Goal: Information Seeking & Learning: Learn about a topic

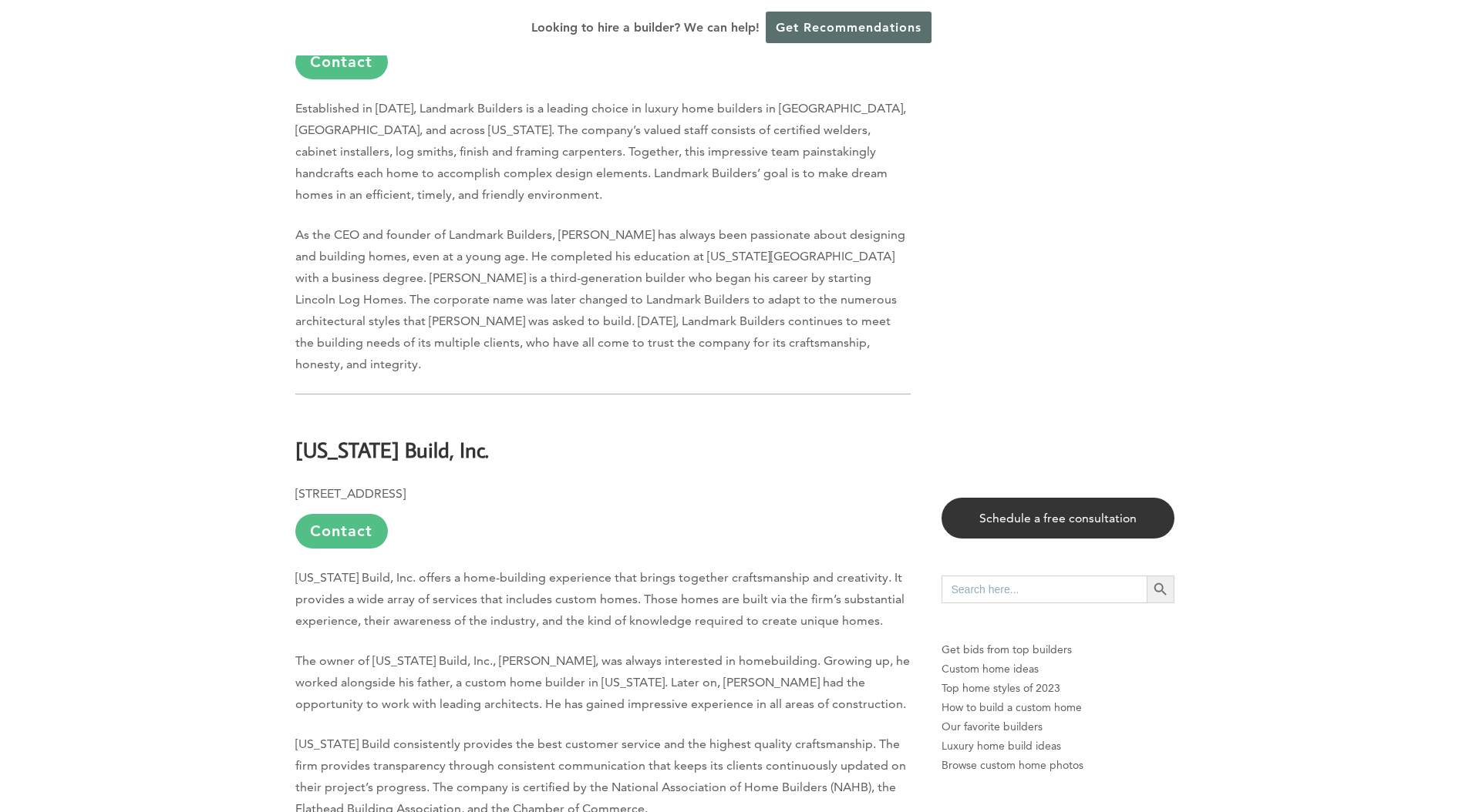
scroll to position [3895, 0]
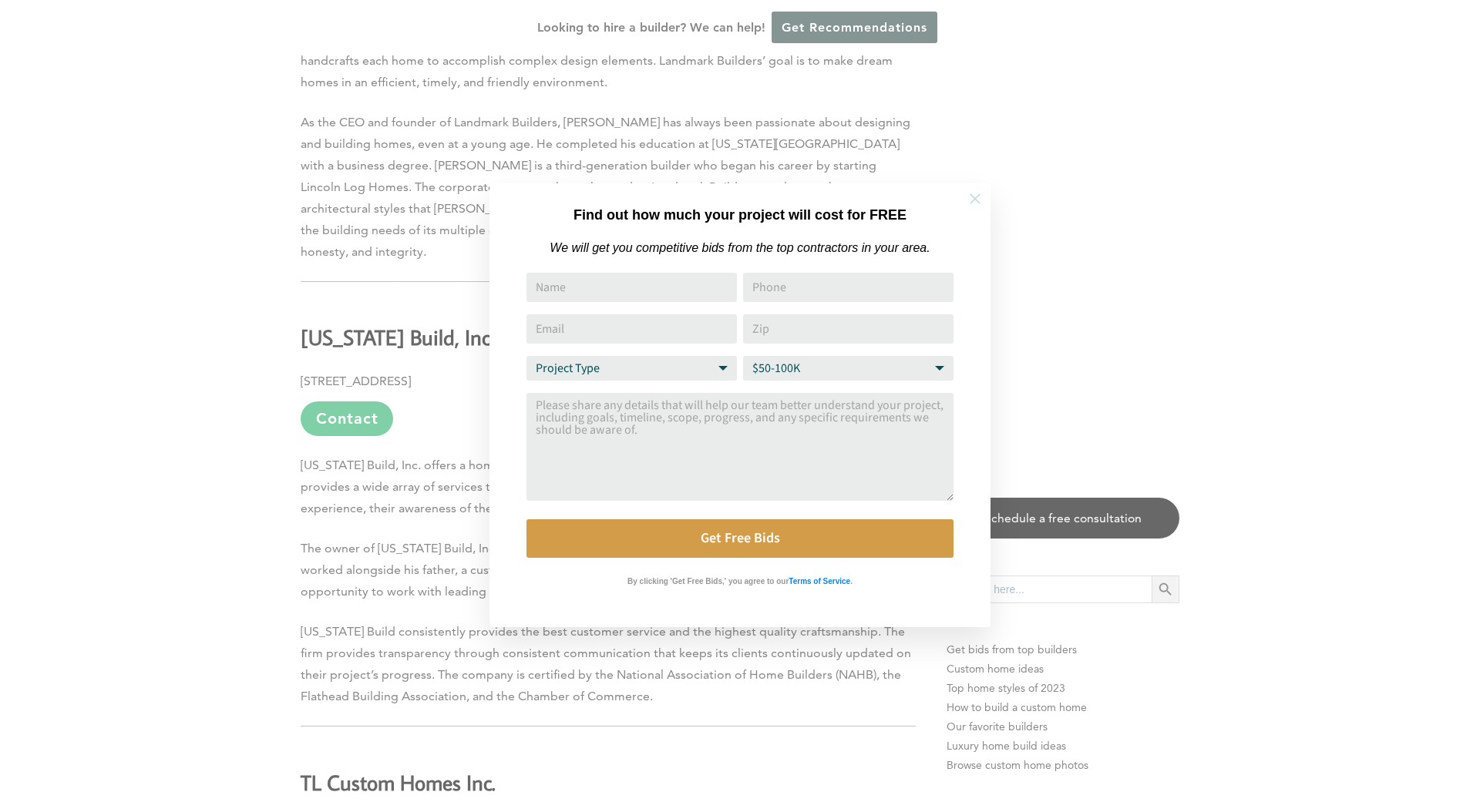
click at [975, 202] on icon at bounding box center [975, 198] width 17 height 17
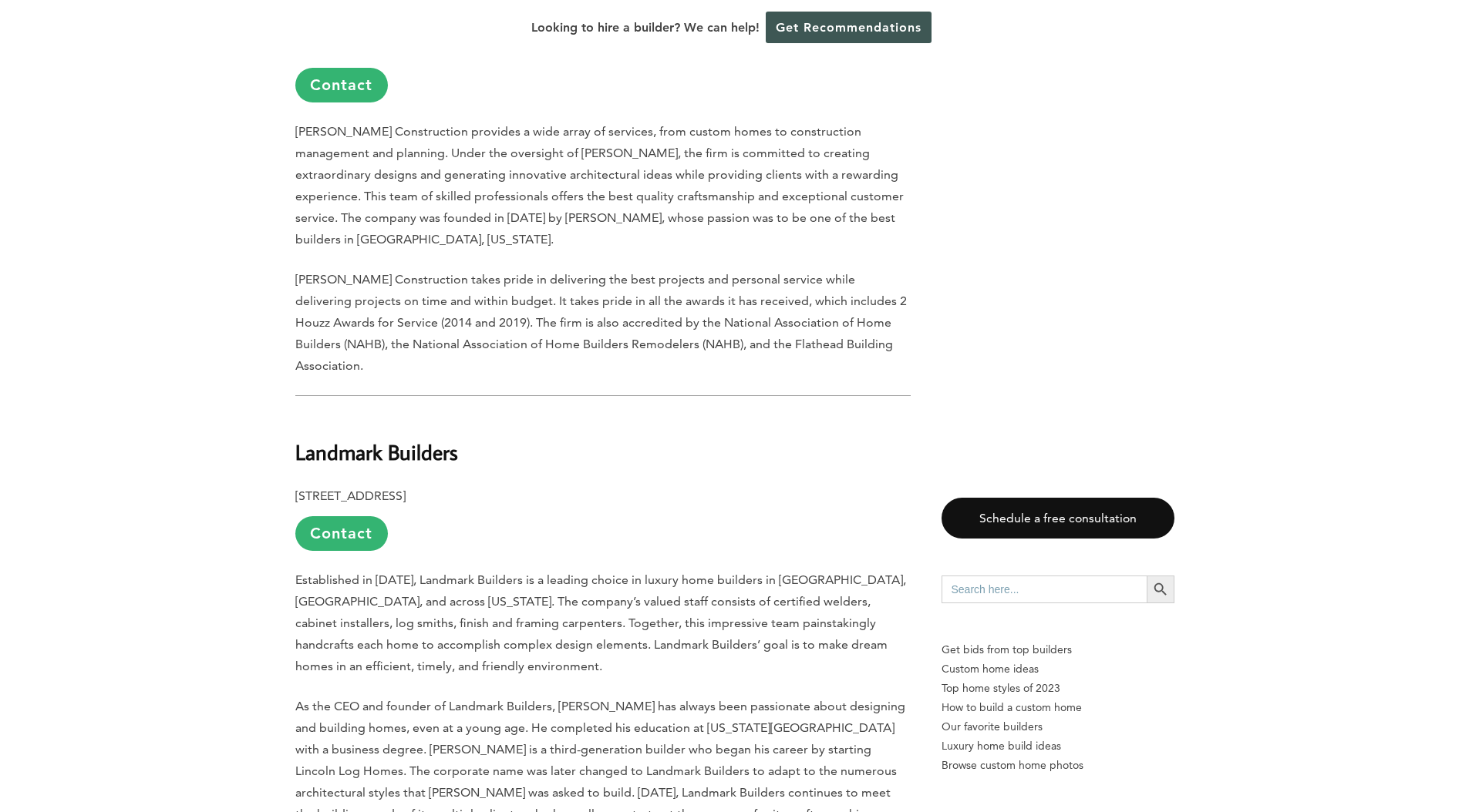
scroll to position [3466, 0]
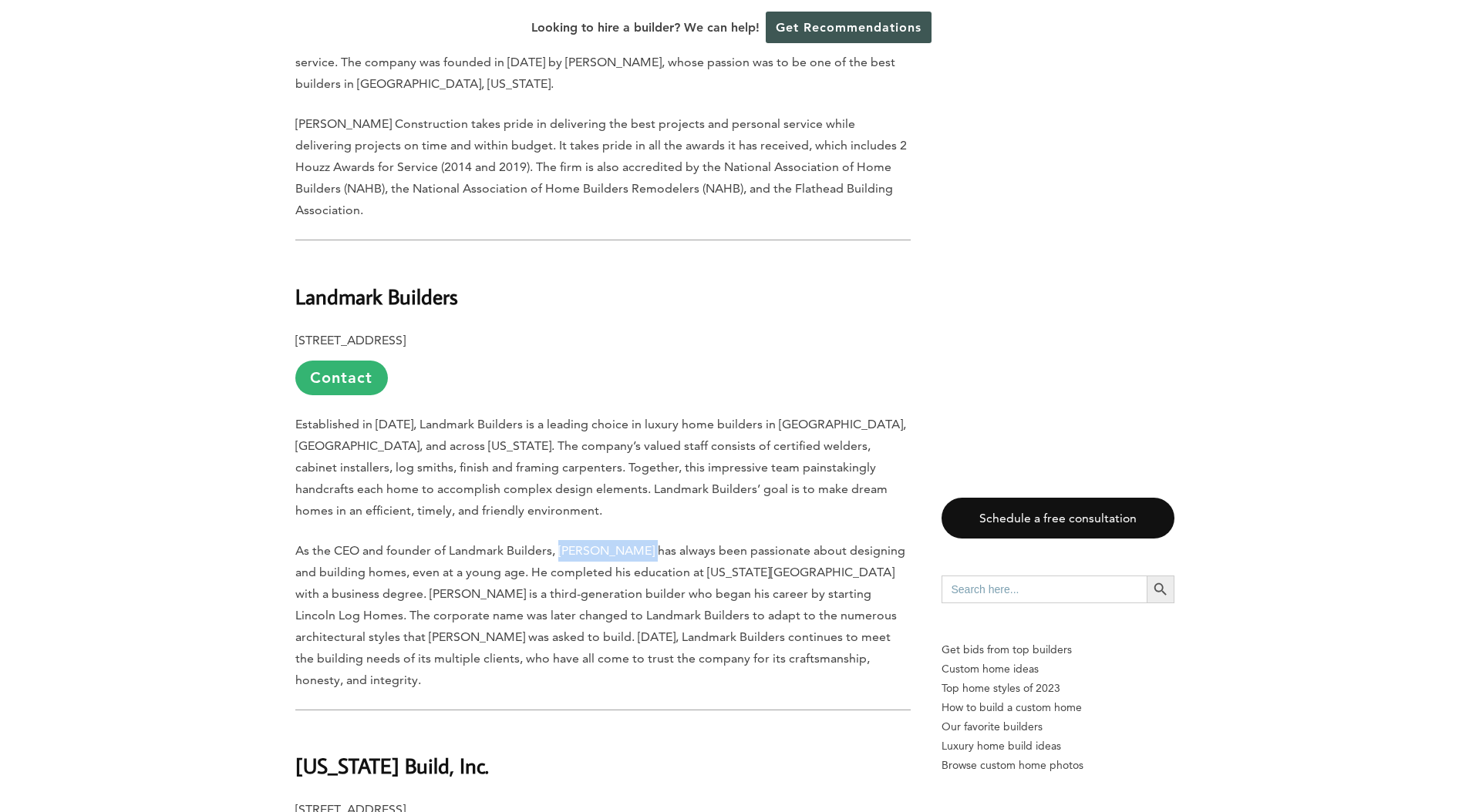
drag, startPoint x: 645, startPoint y: 366, endPoint x: 558, endPoint y: 362, distance: 87.1
click at [558, 544] on span "As the CEO and founder of Landmark Builders, [PERSON_NAME] has always been pass…" at bounding box center [600, 616] width 609 height 145
click at [375, 417] on span "Established in [DATE], Landmark Builders is a leading choice in luxury home bui…" at bounding box center [600, 467] width 610 height 101
